Goal: Information Seeking & Learning: Learn about a topic

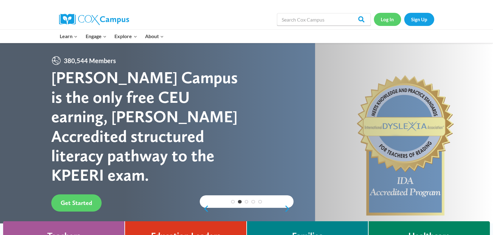
click at [385, 22] on link "Log In" at bounding box center [387, 19] width 27 height 13
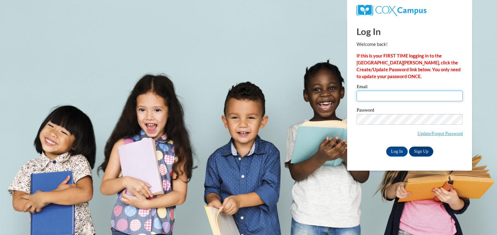
click at [381, 94] on input "Email" at bounding box center [410, 96] width 106 height 11
type input "[EMAIL_ADDRESS][DOMAIN_NAME]"
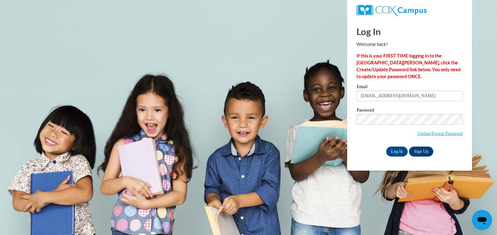
drag, startPoint x: 361, startPoint y: 149, endPoint x: 374, endPoint y: 152, distance: 13.4
click at [361, 149] on div "Log In Sign Up" at bounding box center [410, 152] width 106 height 10
click at [393, 151] on input "Log In" at bounding box center [397, 152] width 22 height 10
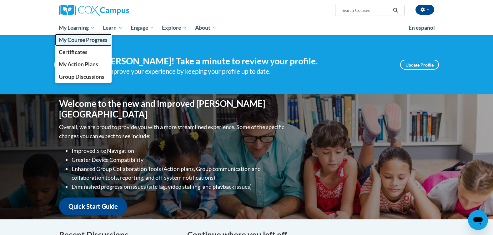
click at [87, 39] on span "My Course Progress" at bounding box center [83, 40] width 49 height 7
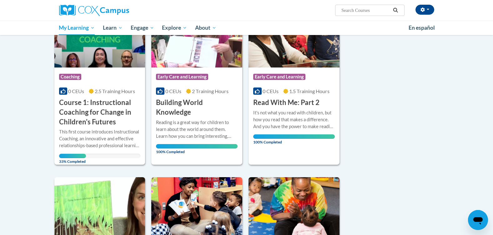
scroll to position [112, 0]
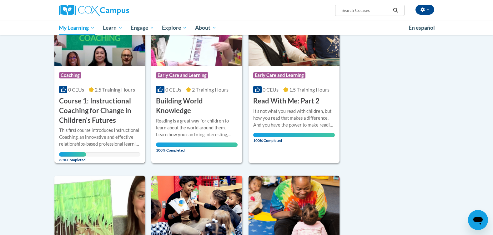
click at [84, 111] on h3 "Course 1: Instructional Coaching for Change in Children's Futures" at bounding box center [100, 110] width 82 height 29
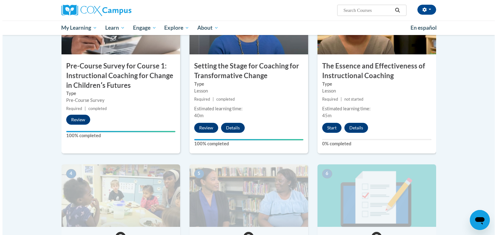
scroll to position [181, 0]
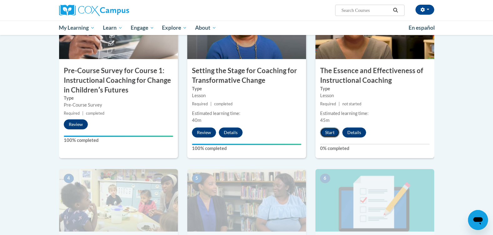
click at [328, 132] on button "Start" at bounding box center [329, 132] width 19 height 10
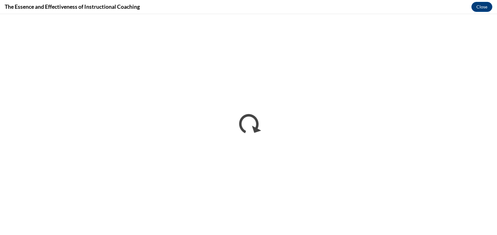
scroll to position [0, 0]
